Goal: Information Seeking & Learning: Learn about a topic

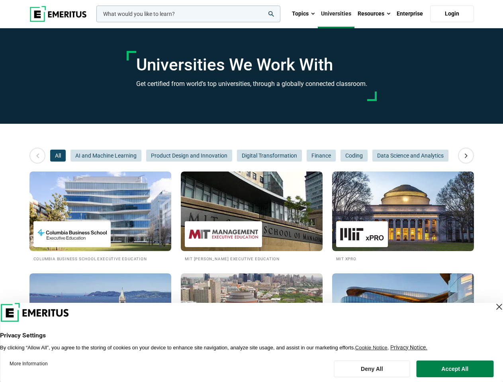
click at [188, 14] on input "woocommerce-product-search-field-0" at bounding box center [188, 14] width 184 height 17
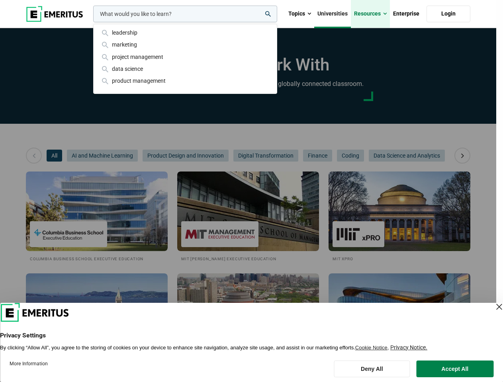
click at [374, 14] on link "Resources" at bounding box center [370, 14] width 39 height 28
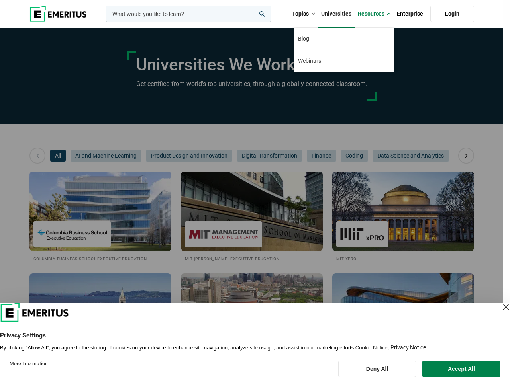
click at [104, 22] on div "leadership marketing project management data science product management" at bounding box center [187, 14] width 167 height 17
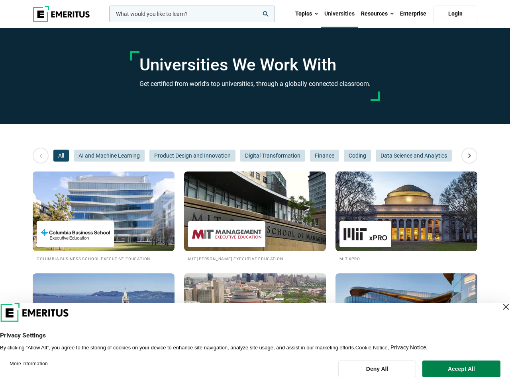
click at [466, 156] on icon at bounding box center [469, 156] width 14 height 14
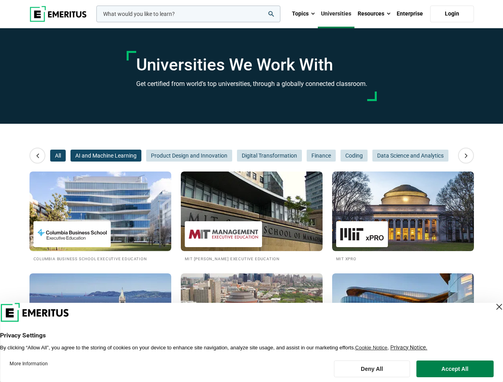
click at [71, 156] on span "AI and Machine Learning" at bounding box center [106, 156] width 71 height 12
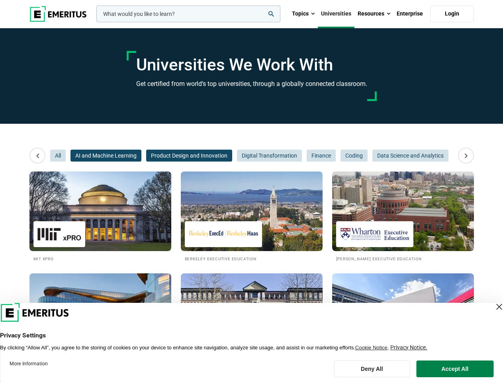
scroll to position [0, 120]
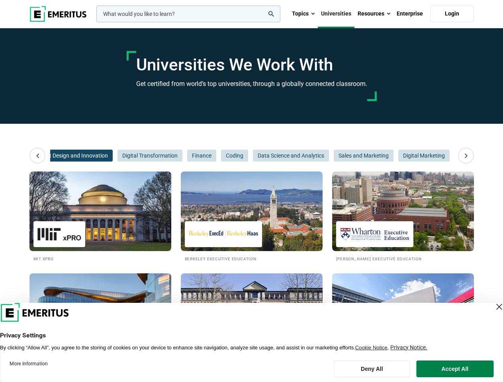
click at [106, 156] on span "Product Design and Innovation" at bounding box center [70, 156] width 86 height 12
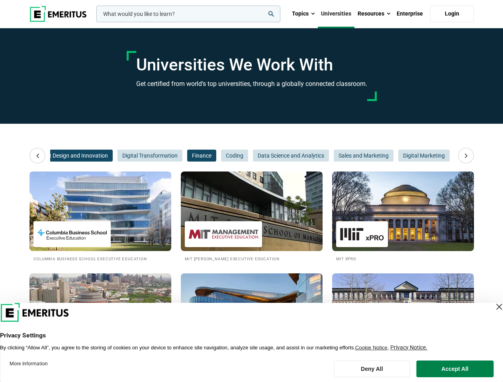
click at [189, 156] on span "Finance" at bounding box center [201, 156] width 29 height 12
click at [269, 156] on span "Data Science and Analytics" at bounding box center [291, 156] width 76 height 12
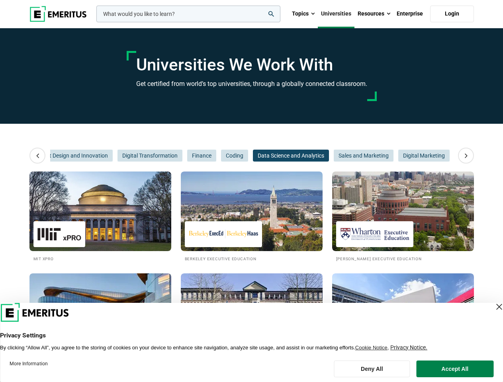
click at [321, 156] on span "Data Science and Analytics" at bounding box center [291, 156] width 76 height 12
click at [354, 156] on span "Sales and Marketing" at bounding box center [364, 156] width 60 height 12
